Goal: Task Accomplishment & Management: Manage account settings

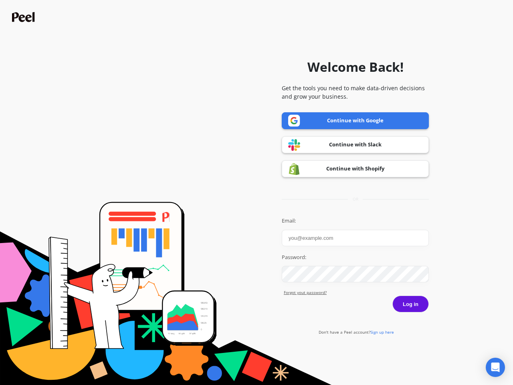
click at [495, 367] on icon "Open Intercom Messenger" at bounding box center [495, 367] width 8 height 10
